Goal: Task Accomplishment & Management: Complete application form

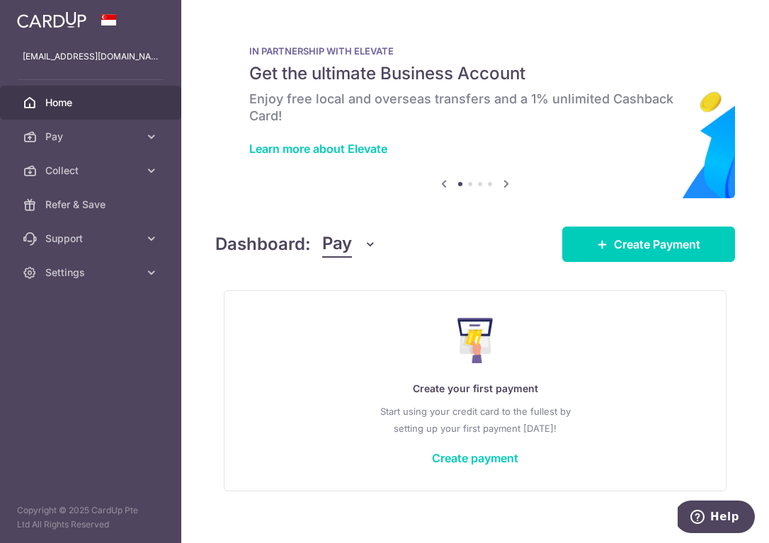
click at [79, 171] on div at bounding box center [388, 274] width 777 height 549
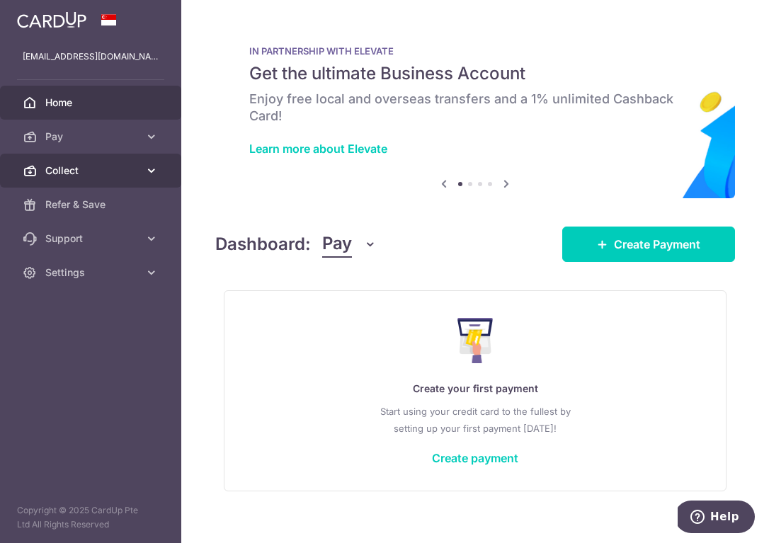
click at [90, 179] on link "Collect" at bounding box center [90, 171] width 181 height 34
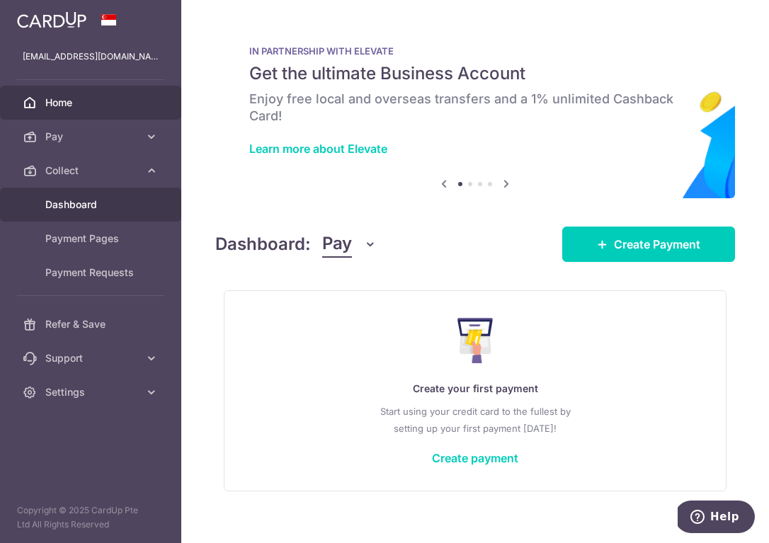
click at [84, 204] on span "Dashboard" at bounding box center [92, 205] width 94 height 14
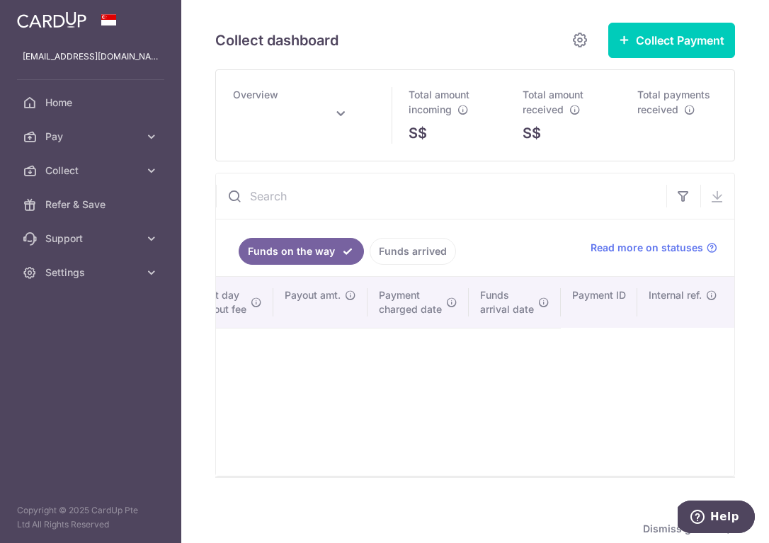
scroll to position [0, 927]
click at [97, 106] on span "Home" at bounding box center [92, 103] width 94 height 14
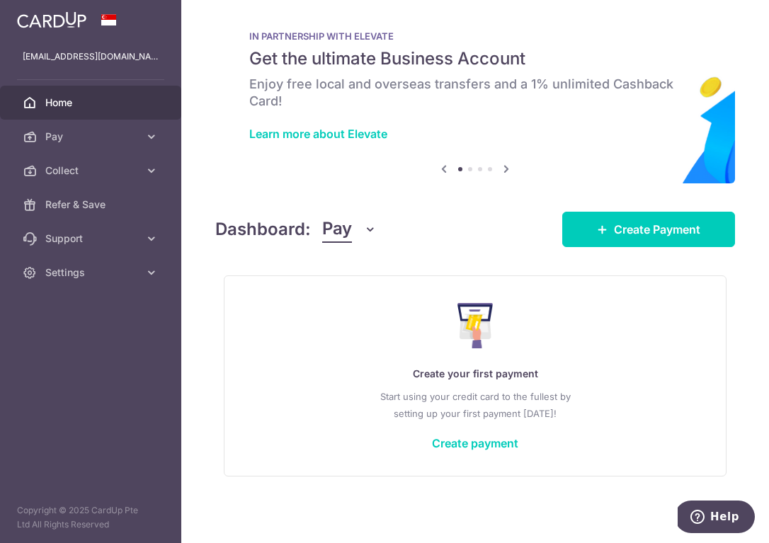
scroll to position [15, 0]
click at [505, 168] on icon at bounding box center [506, 169] width 17 height 18
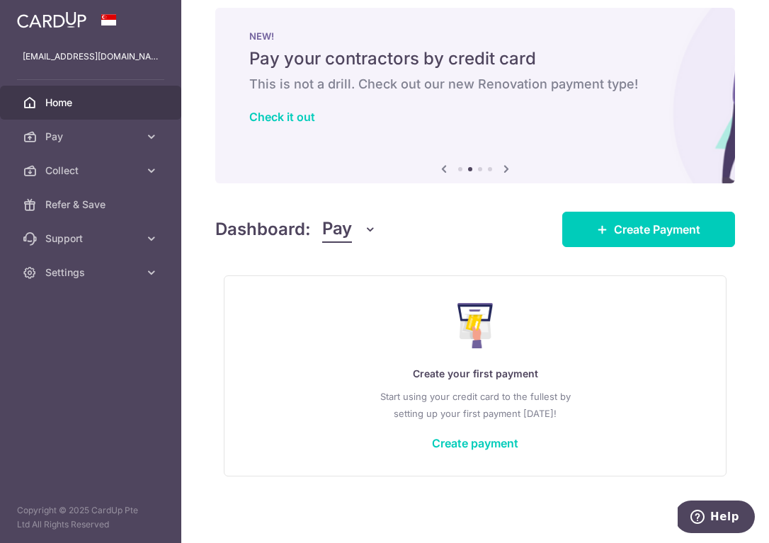
click at [505, 168] on icon at bounding box center [506, 169] width 17 height 18
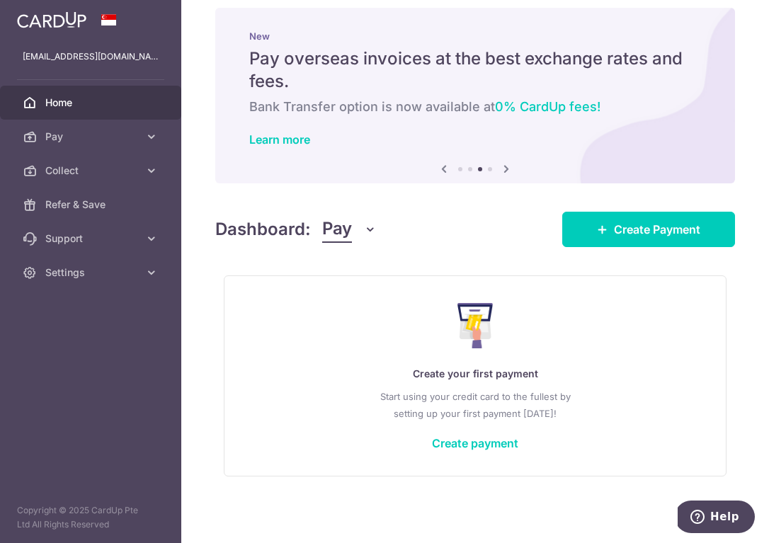
click at [505, 168] on icon at bounding box center [506, 169] width 17 height 18
click at [84, 130] on span "Pay" at bounding box center [92, 137] width 94 height 14
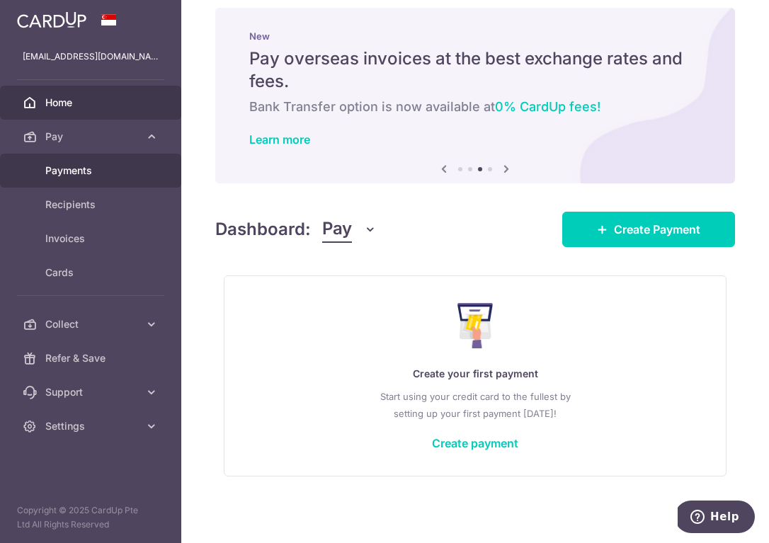
click at [88, 176] on span "Payments" at bounding box center [92, 171] width 94 height 14
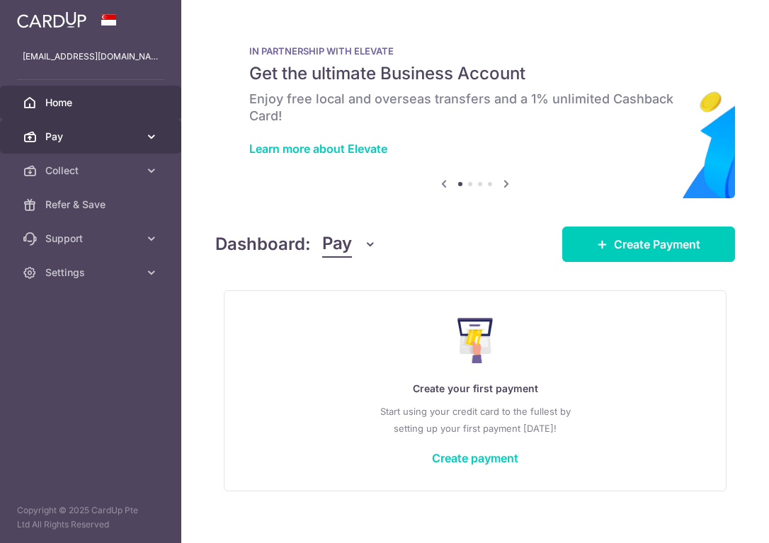
click at [81, 142] on span "Pay" at bounding box center [92, 137] width 94 height 14
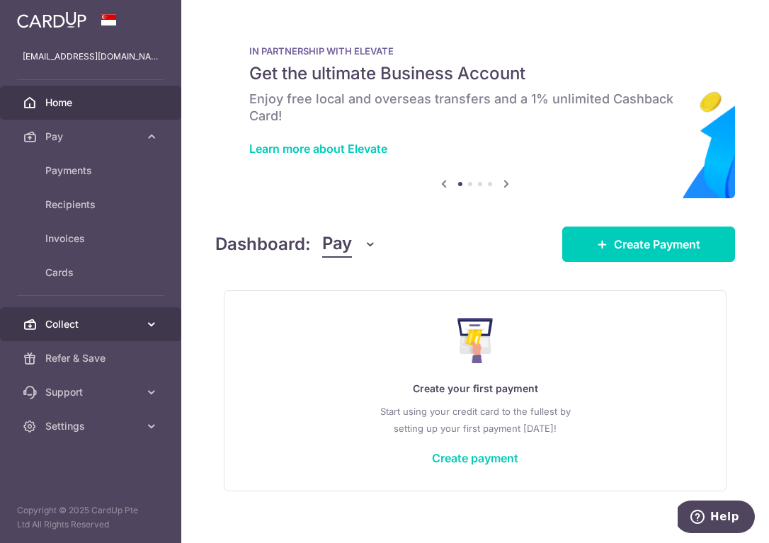
click at [90, 330] on span "Collect" at bounding box center [92, 324] width 94 height 14
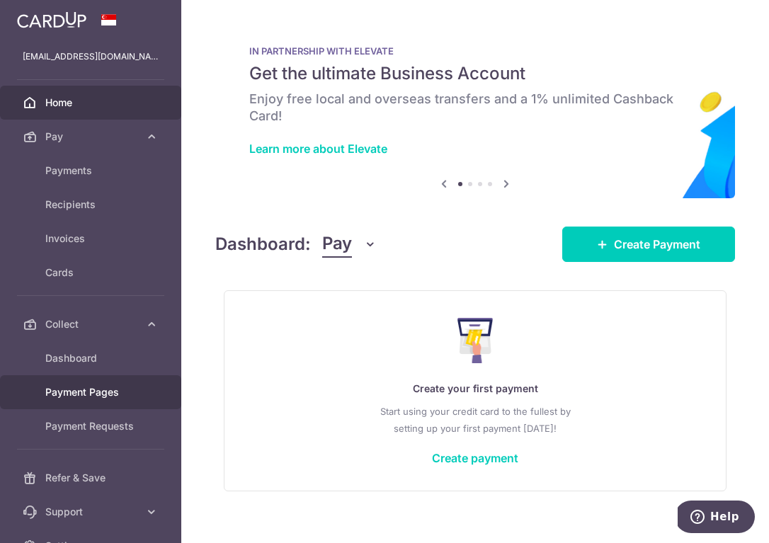
click at [106, 390] on span "Payment Pages" at bounding box center [92, 392] width 94 height 14
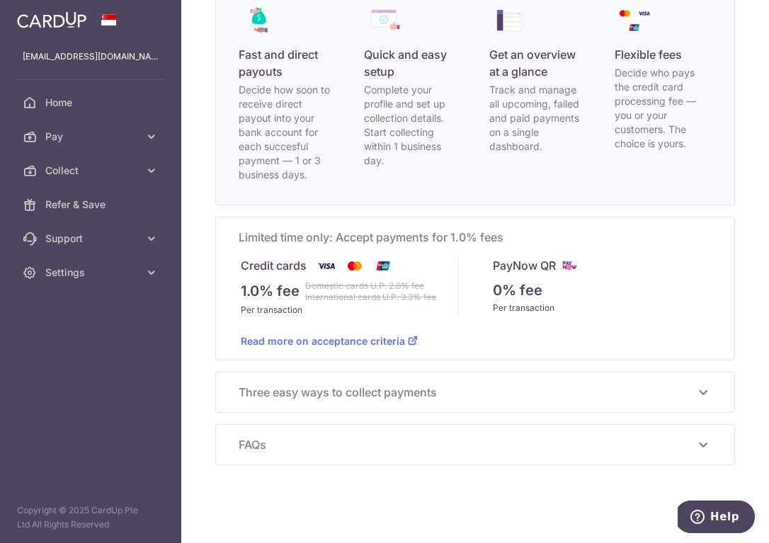
scroll to position [137, 0]
click at [353, 389] on span "Three easy ways to collect payments" at bounding box center [467, 392] width 456 height 17
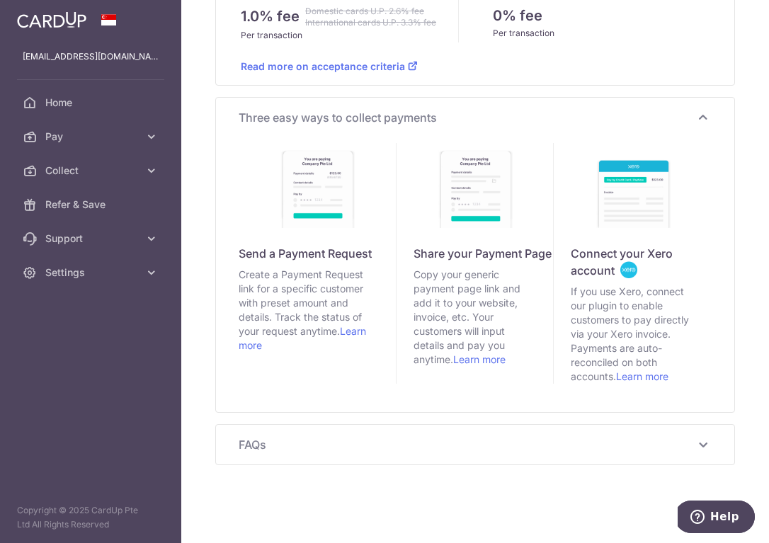
scroll to position [412, 0]
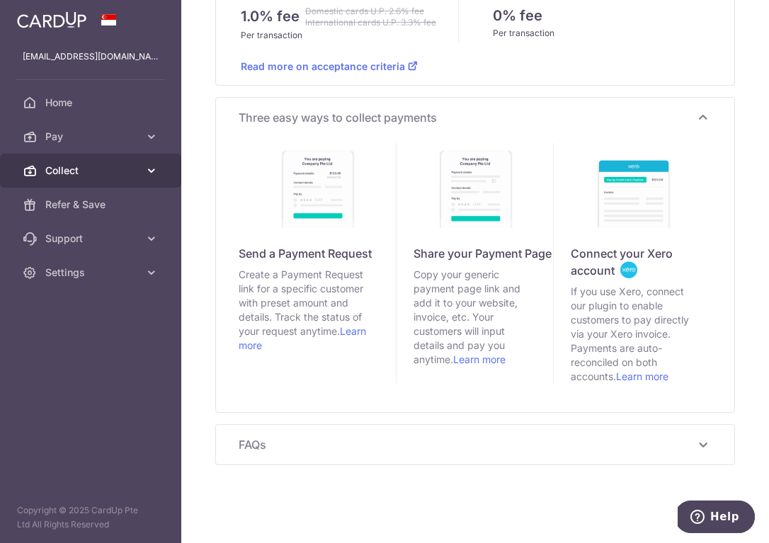
click at [101, 178] on link "Collect" at bounding box center [90, 171] width 181 height 34
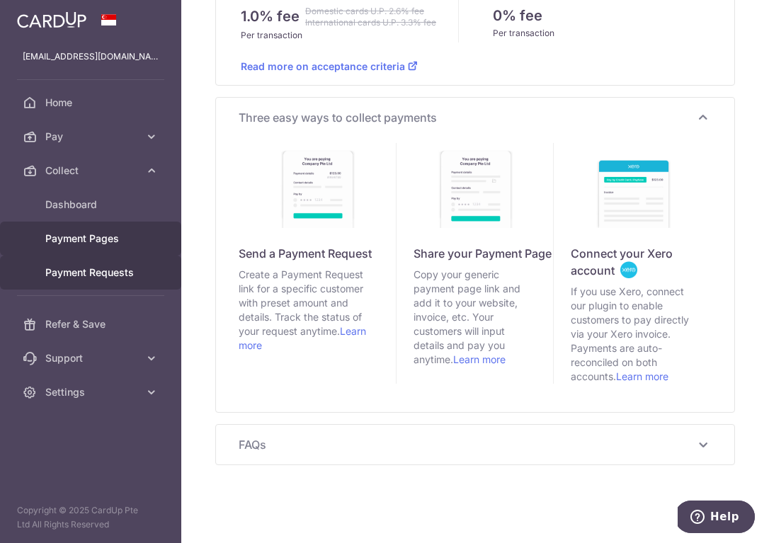
click at [126, 274] on span "Payment Requests" at bounding box center [92, 273] width 94 height 14
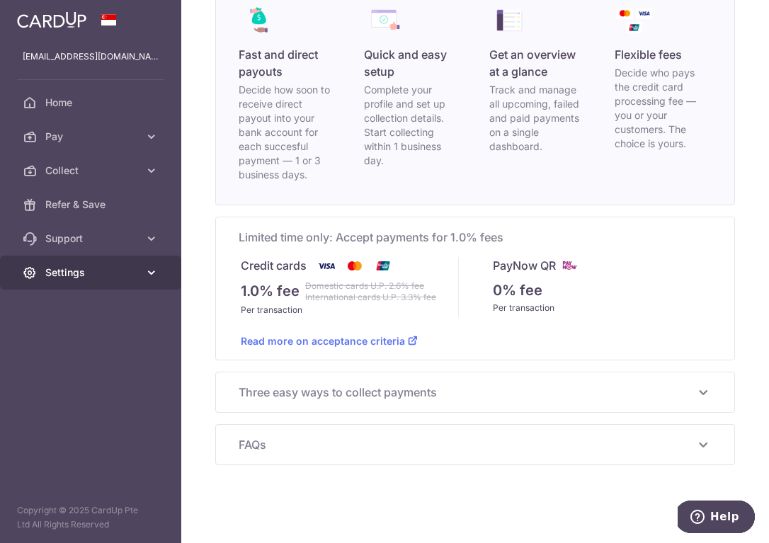
scroll to position [137, 0]
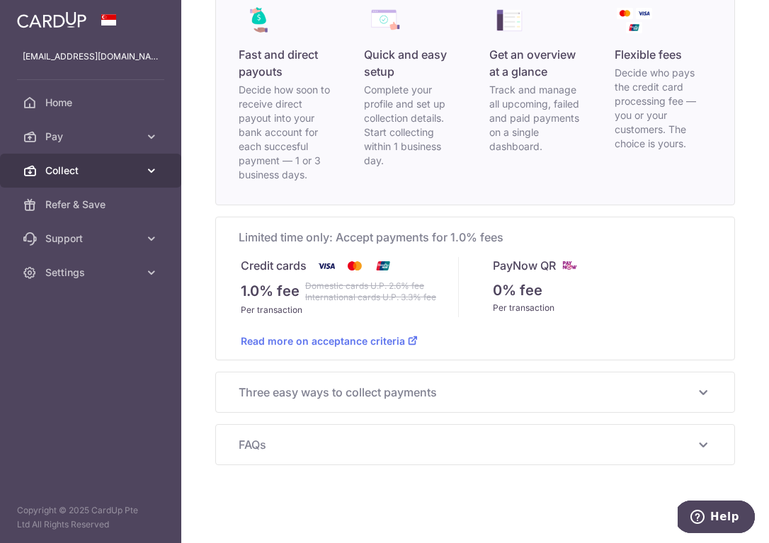
click at [69, 165] on span "Collect" at bounding box center [92, 171] width 94 height 14
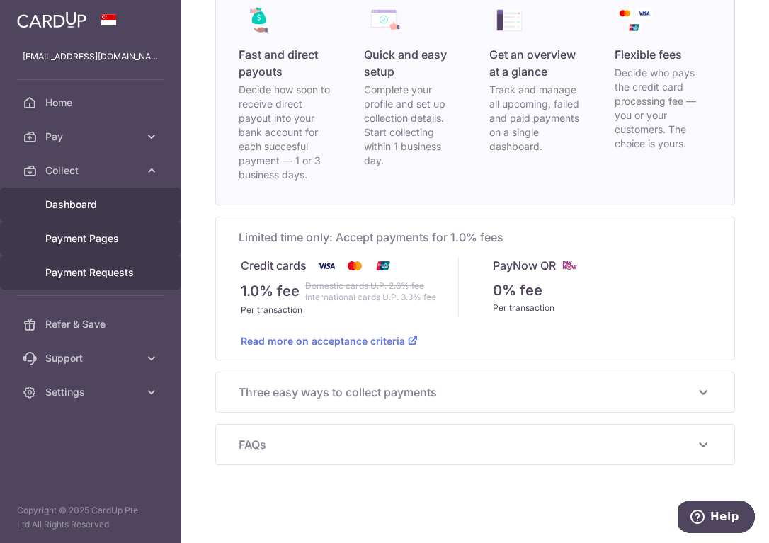
click at [84, 214] on link "Dashboard" at bounding box center [90, 205] width 181 height 34
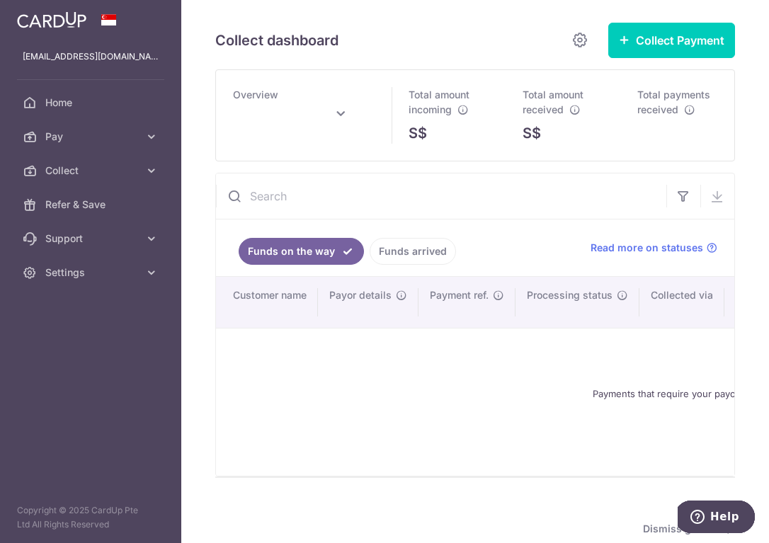
click at [397, 250] on link "Funds arrived" at bounding box center [413, 251] width 86 height 27
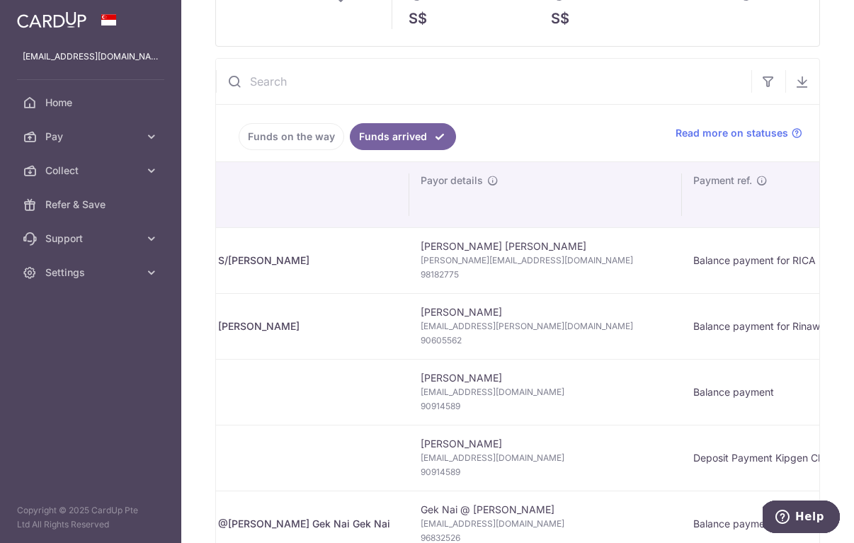
scroll to position [0, 18]
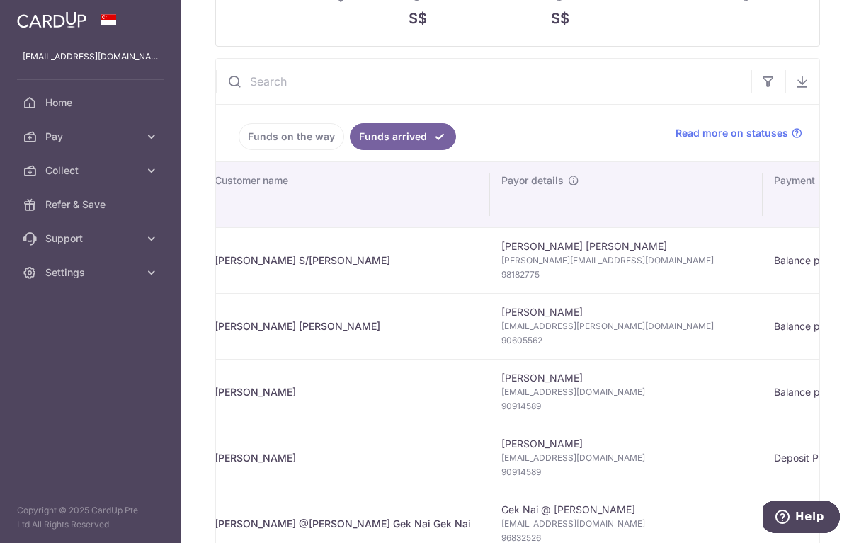
click at [274, 135] on link "Funds on the way" at bounding box center [292, 136] width 106 height 27
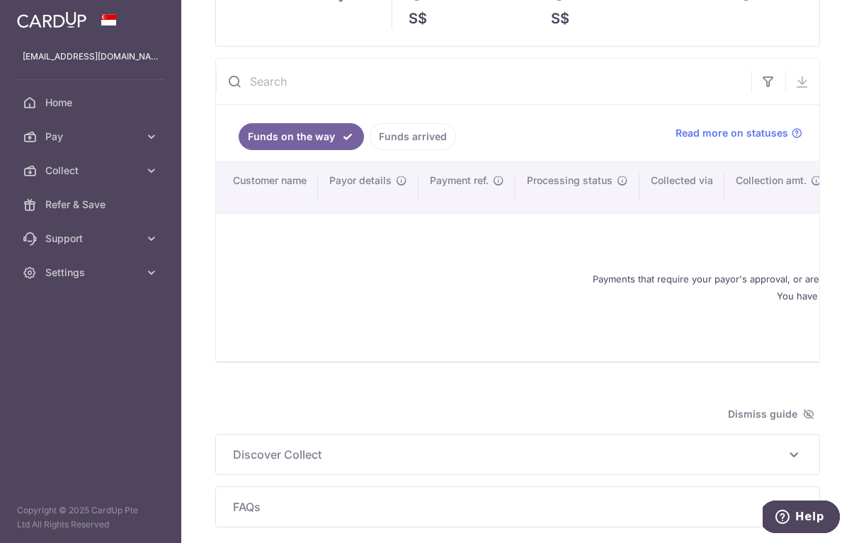
type input "August 2025"
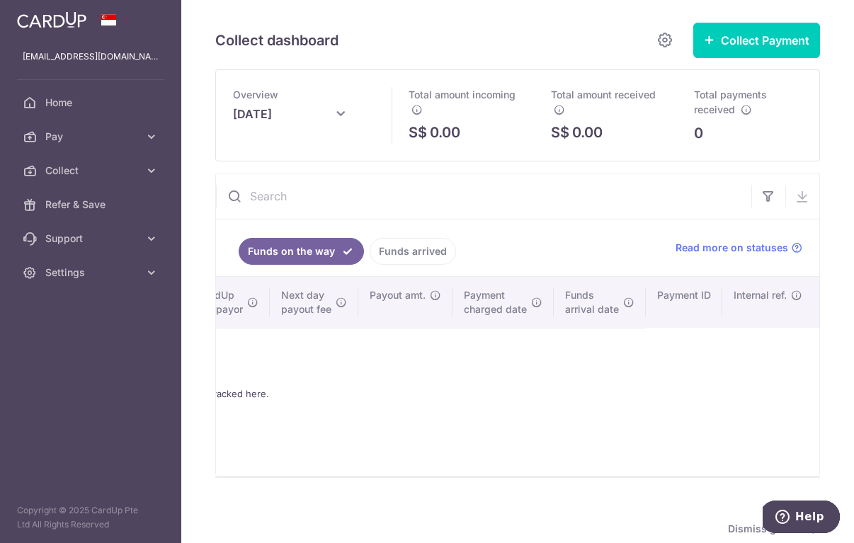
scroll to position [0, 0]
click at [769, 251] on span "Read more on statuses" at bounding box center [732, 248] width 113 height 14
click at [762, 43] on button "Collect Payment" at bounding box center [757, 40] width 127 height 35
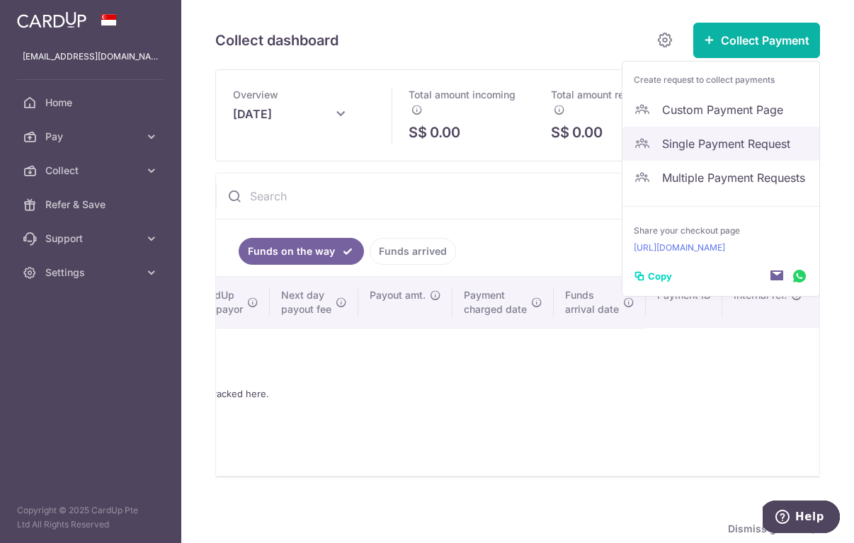
click at [715, 147] on span "Single Payment Request" at bounding box center [735, 143] width 146 height 17
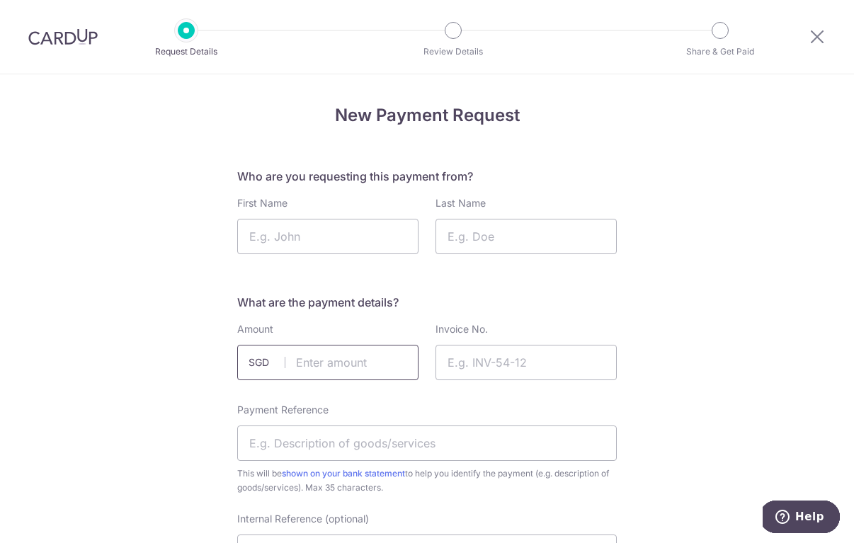
click at [391, 375] on input "text" at bounding box center [327, 362] width 181 height 35
paste input "$3487.92"
click at [303, 360] on input "$3487.92" at bounding box center [327, 362] width 181 height 35
type input "3487.92"
click at [494, 372] on input "Invoice No." at bounding box center [526, 362] width 181 height 35
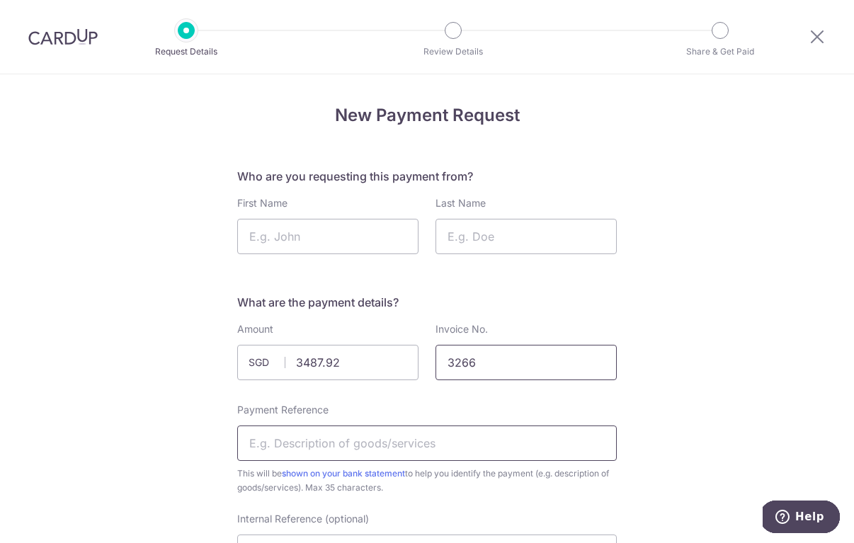
type input "3266"
click at [259, 444] on input "Payment Reference" at bounding box center [427, 443] width 380 height 35
type input "B"
paste input "INDASARIH"
type input "Payment for INDASARIH"
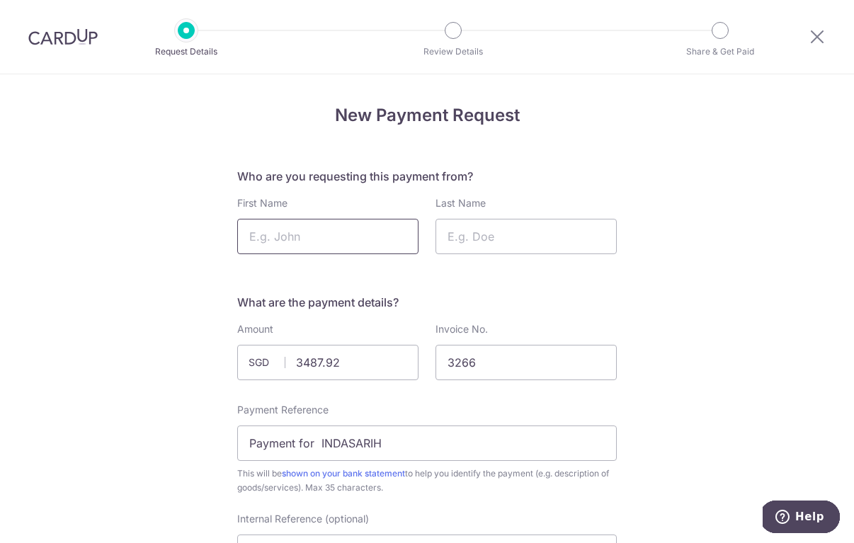
click at [328, 239] on input "First Name" at bounding box center [327, 236] width 181 height 35
paste input "MUHAMMAD FAIZAL BIN ABDUL GHANI"
click at [305, 235] on input "MUHAMMAD FAIZAL BIN ABDUL GHANI" at bounding box center [327, 236] width 181 height 35
type input "[PERSON_NAME]"
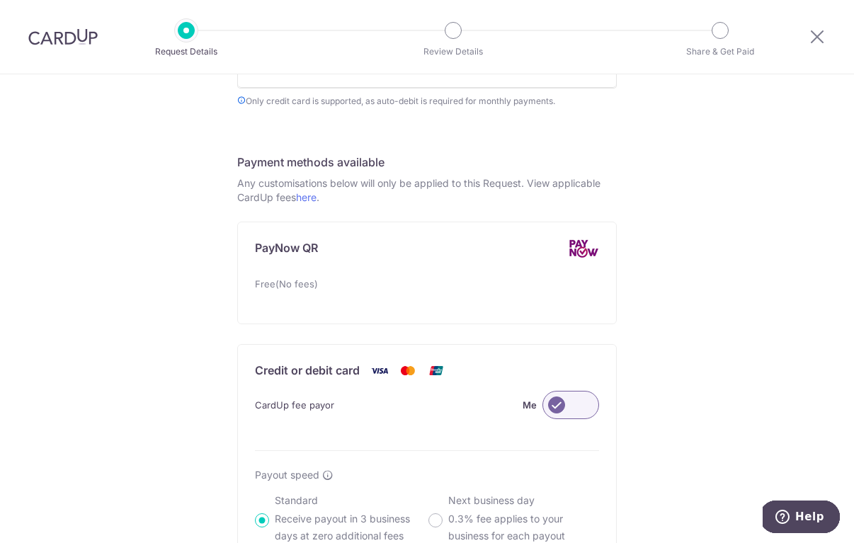
scroll to position [663, 0]
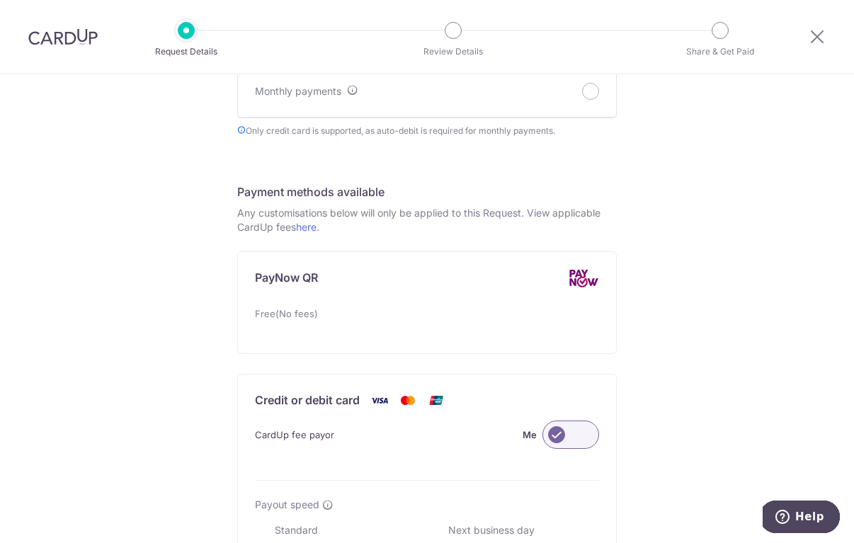
type input "[PERSON_NAME]"
click at [583, 437] on label at bounding box center [571, 435] width 57 height 28
click at [0, 0] on input "Me" at bounding box center [0, 0] width 0 height 0
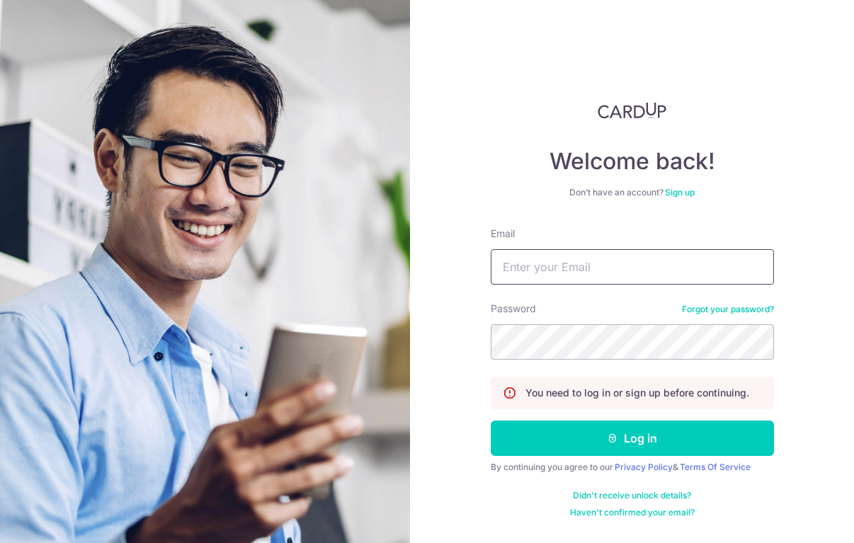
type input "[EMAIL_ADDRESS][DOMAIN_NAME]"
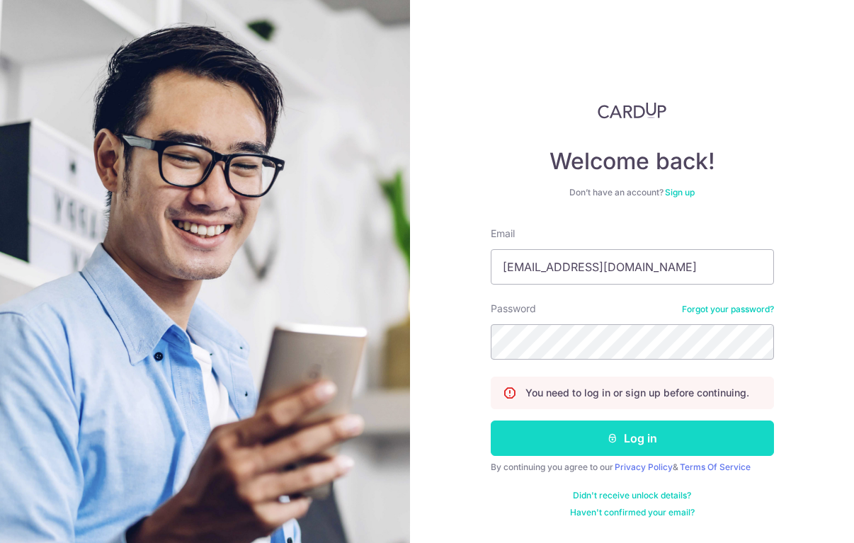
click at [583, 438] on button "Log in" at bounding box center [632, 438] width 283 height 35
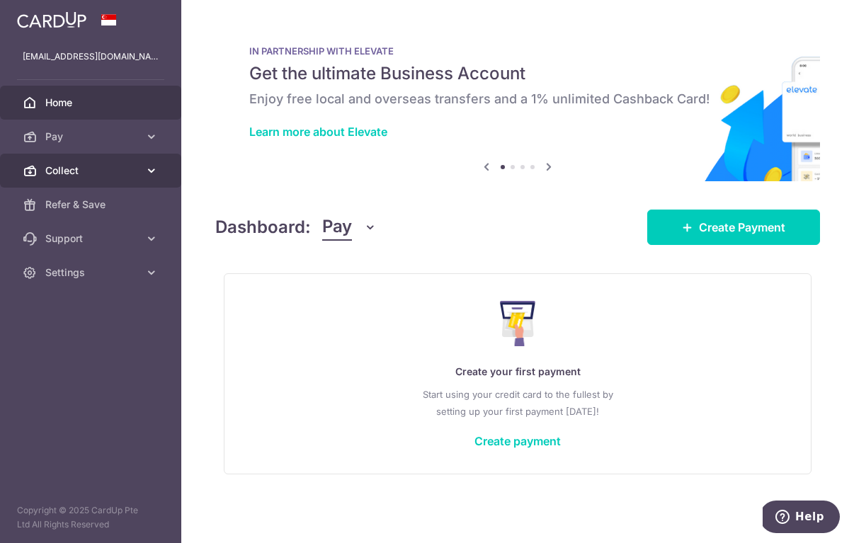
click at [110, 172] on span "Collect" at bounding box center [92, 171] width 94 height 14
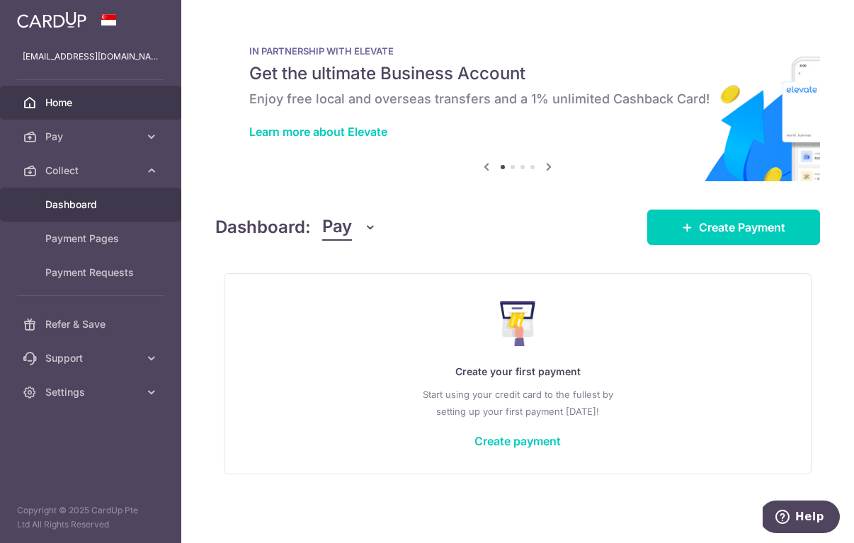
click at [101, 212] on link "Dashboard" at bounding box center [90, 205] width 181 height 34
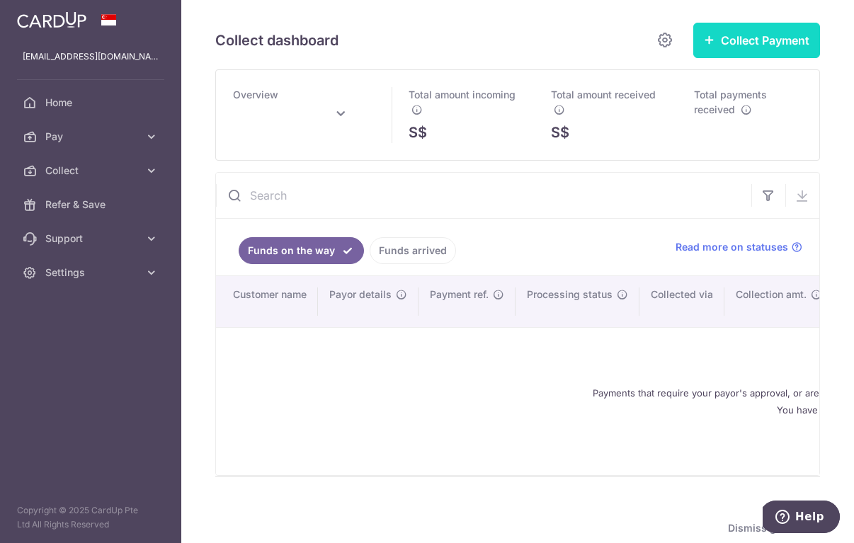
click at [759, 51] on button "Collect Payment" at bounding box center [757, 40] width 127 height 35
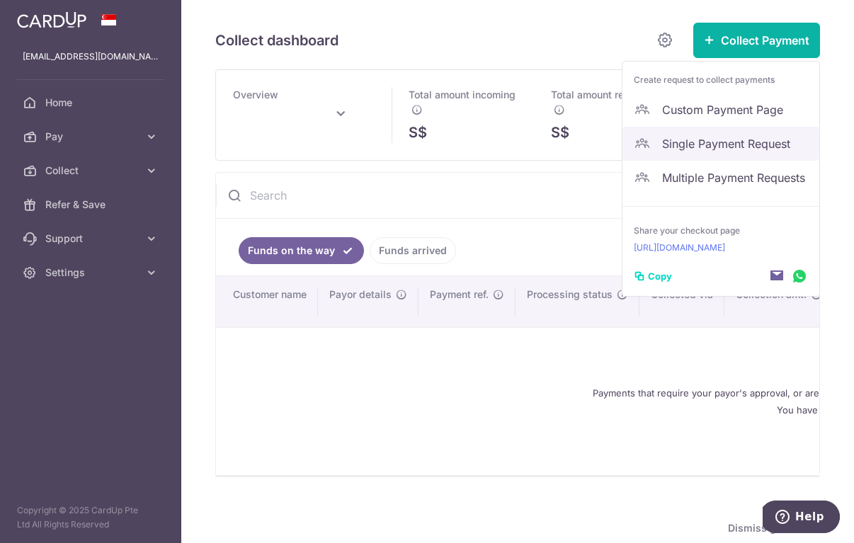
click at [697, 142] on span "Single Payment Request" at bounding box center [735, 143] width 146 height 17
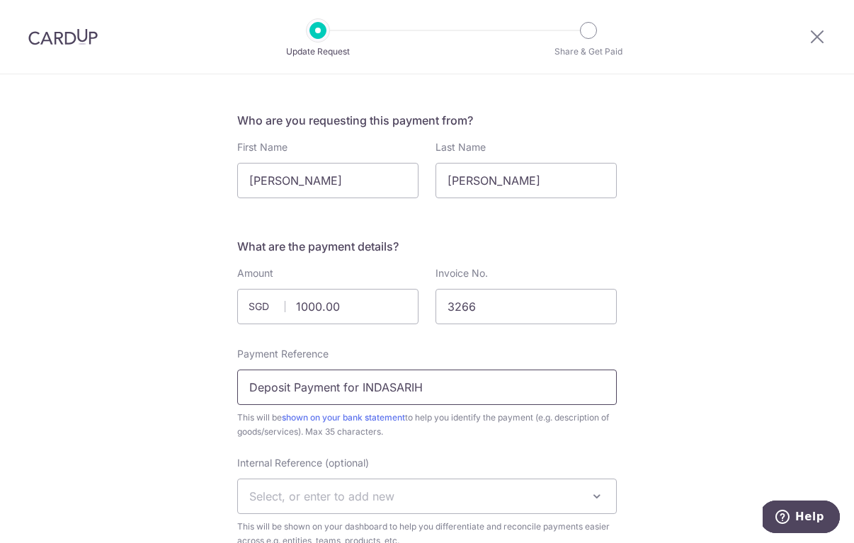
scroll to position [63, 0]
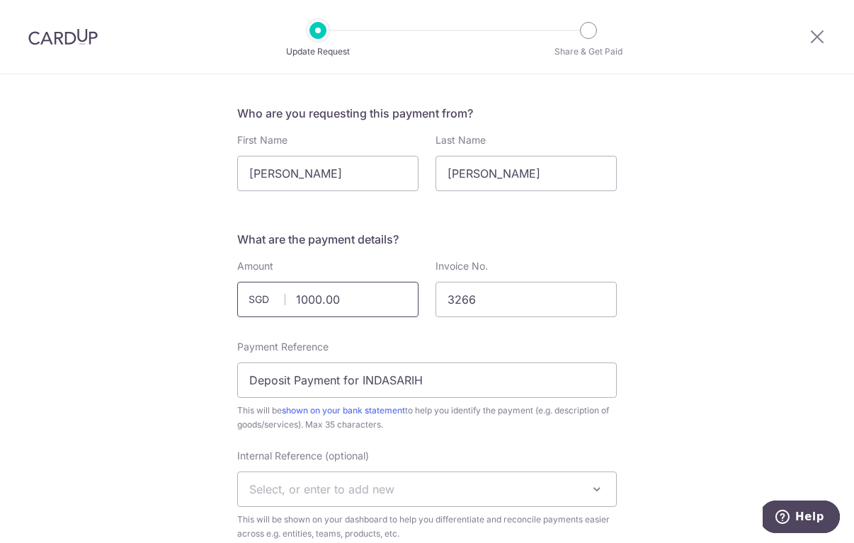
drag, startPoint x: 296, startPoint y: 298, endPoint x: 383, endPoint y: 302, distance: 87.2
click at [383, 302] on input "1000.00" at bounding box center [327, 299] width 181 height 35
paste input "[PERSON_NAME]"
type input "[PERSON_NAME]"
drag, startPoint x: 386, startPoint y: 302, endPoint x: 155, endPoint y: 292, distance: 231.2
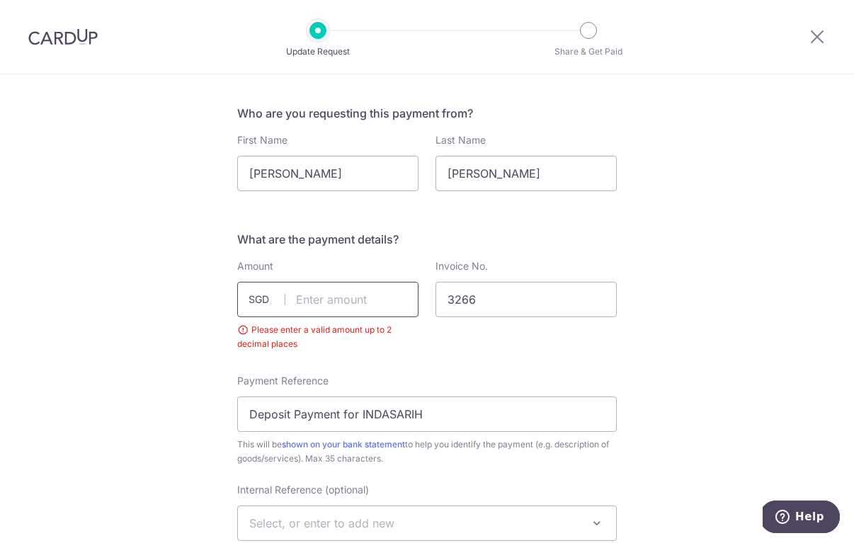
paste input "3487.92"
type input "3487.92"
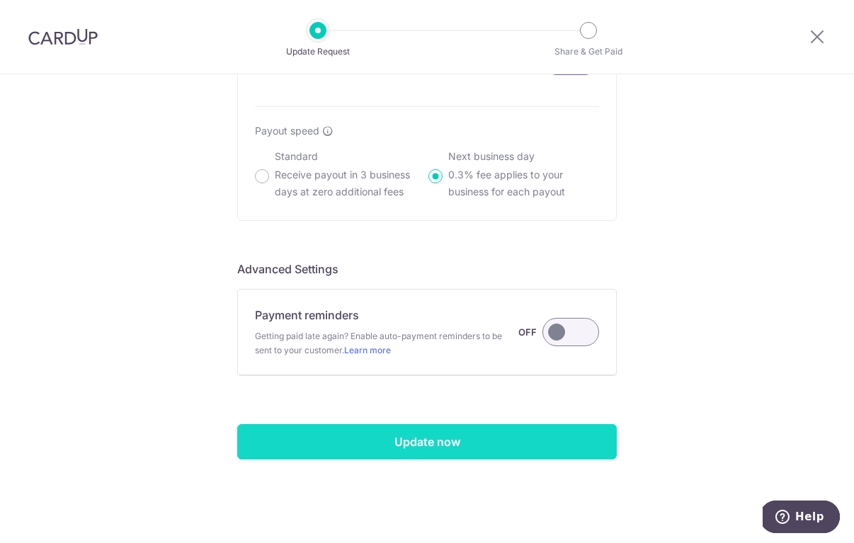
scroll to position [1037, 0]
click at [575, 446] on input "Update now" at bounding box center [427, 441] width 380 height 35
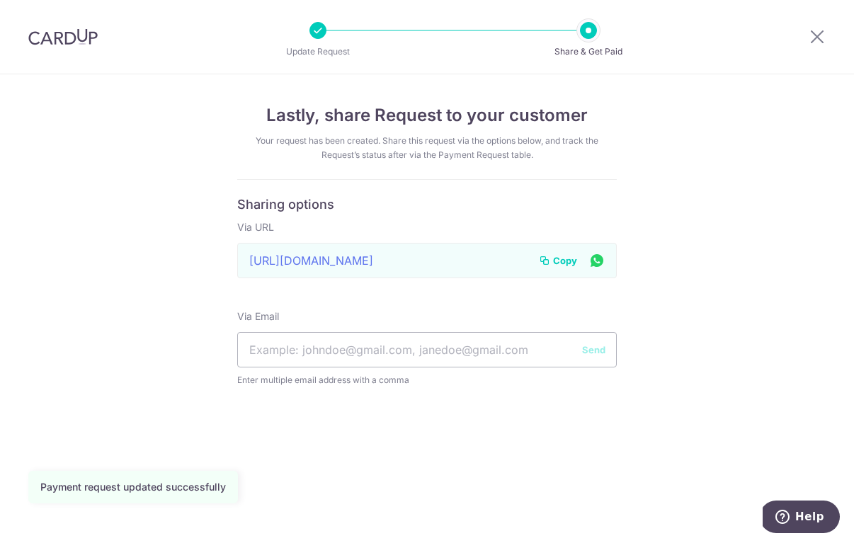
click at [570, 261] on span "Copy" at bounding box center [565, 261] width 24 height 14
